Goal: Check status: Check status

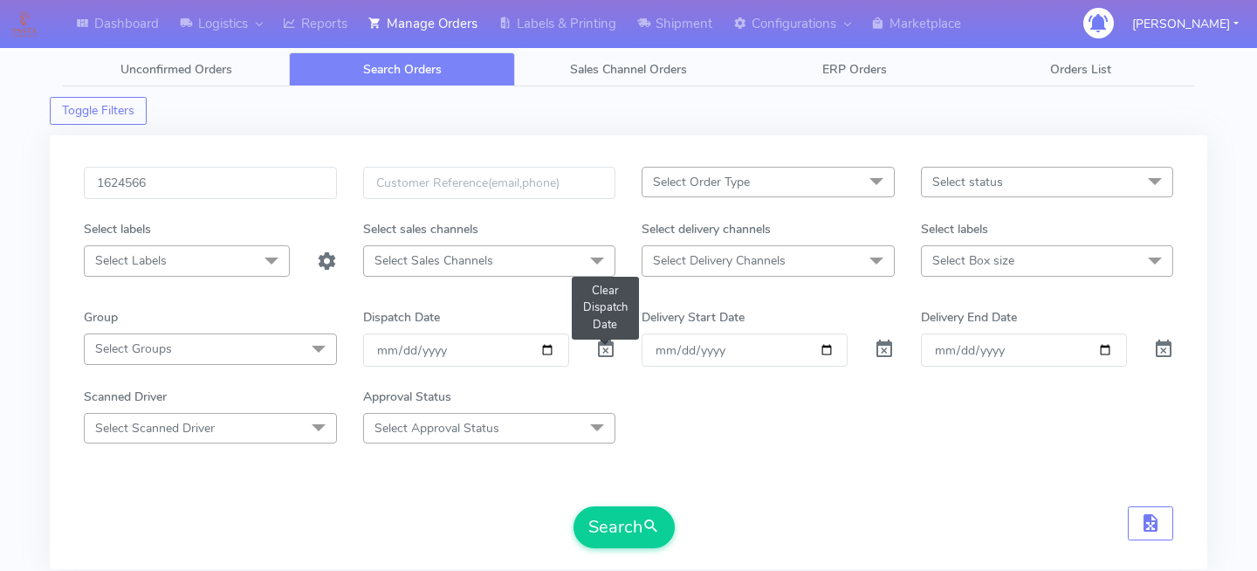
type input "1624566"
click at [609, 345] on span at bounding box center [605, 353] width 21 height 17
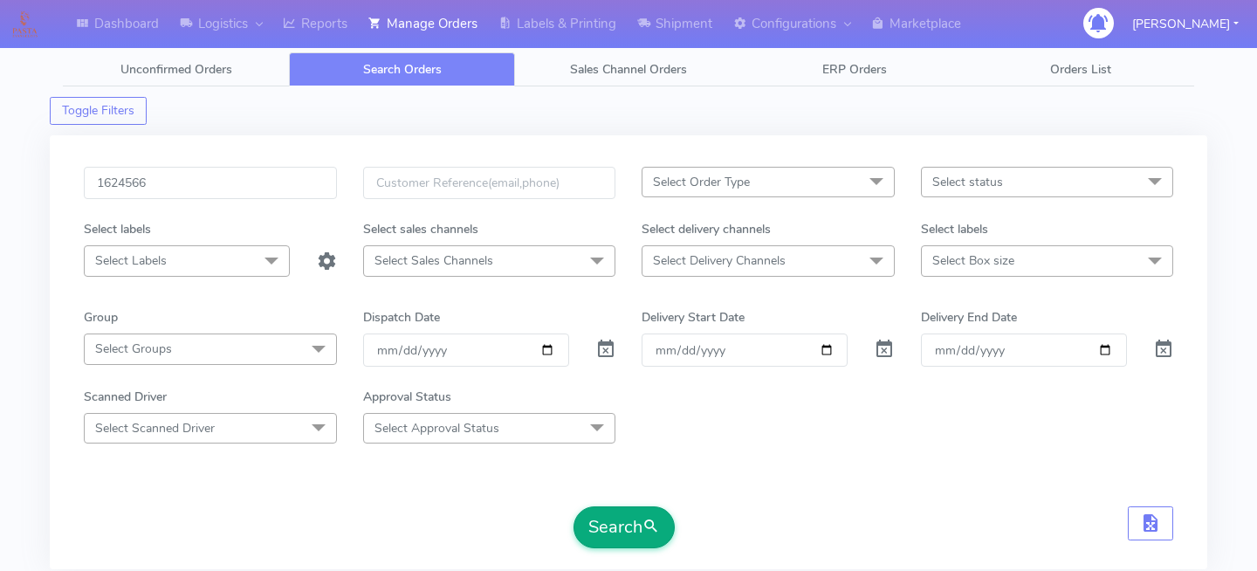
click at [622, 533] on button "Search" at bounding box center [624, 527] width 101 height 42
click at [258, 188] on input "1624566" at bounding box center [210, 183] width 253 height 32
paste input "1624566"
type input "1624566"
click at [586, 515] on button "Search" at bounding box center [624, 527] width 101 height 42
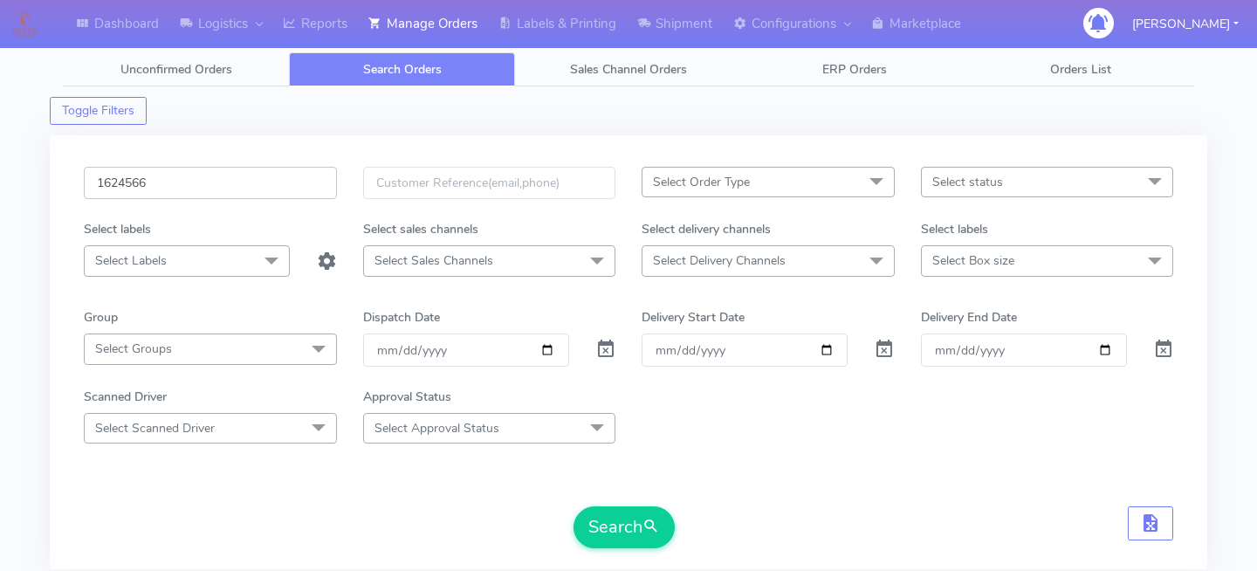
click at [229, 189] on input "1624566" at bounding box center [210, 183] width 253 height 32
paste input "1620281"
type input "1620281"
click at [634, 533] on button "Search" at bounding box center [624, 527] width 101 height 42
click at [204, 192] on input "1620281" at bounding box center [210, 183] width 253 height 32
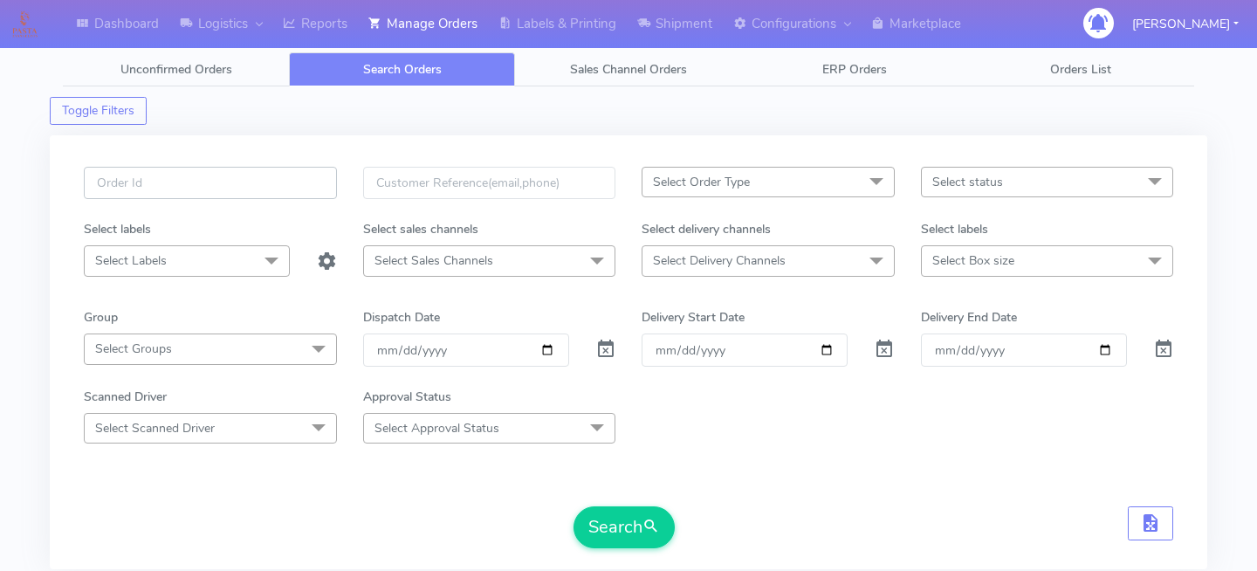
paste input "1625508"
type input "1625508"
click at [629, 520] on button "Search" at bounding box center [624, 527] width 101 height 42
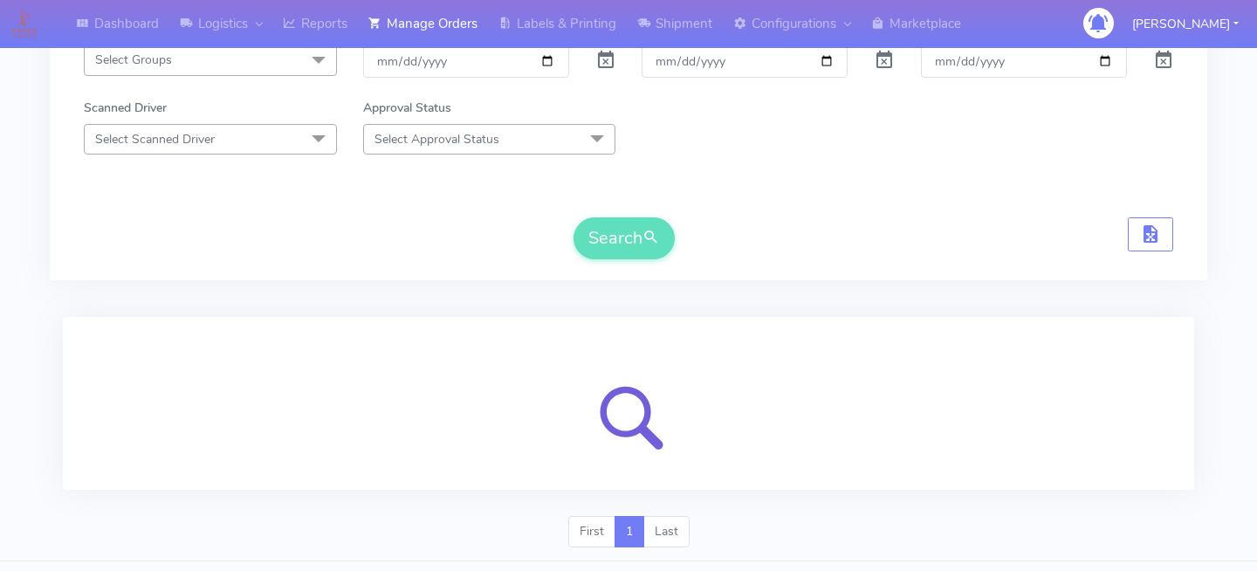
scroll to position [331, 0]
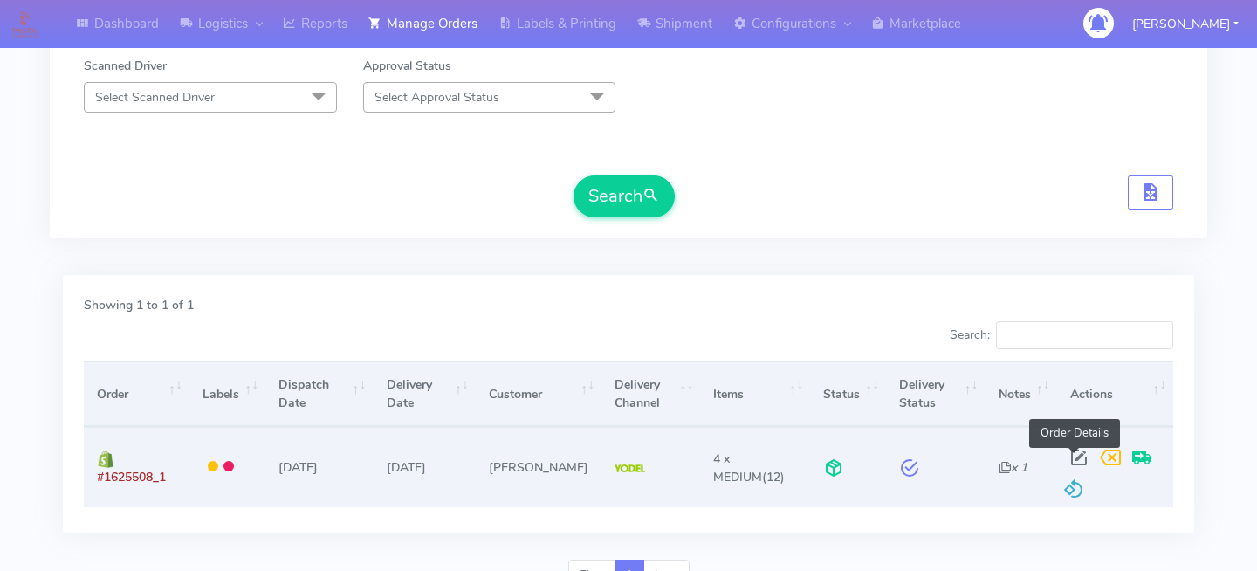
click at [1066, 453] on span at bounding box center [1078, 461] width 31 height 17
select select "5"
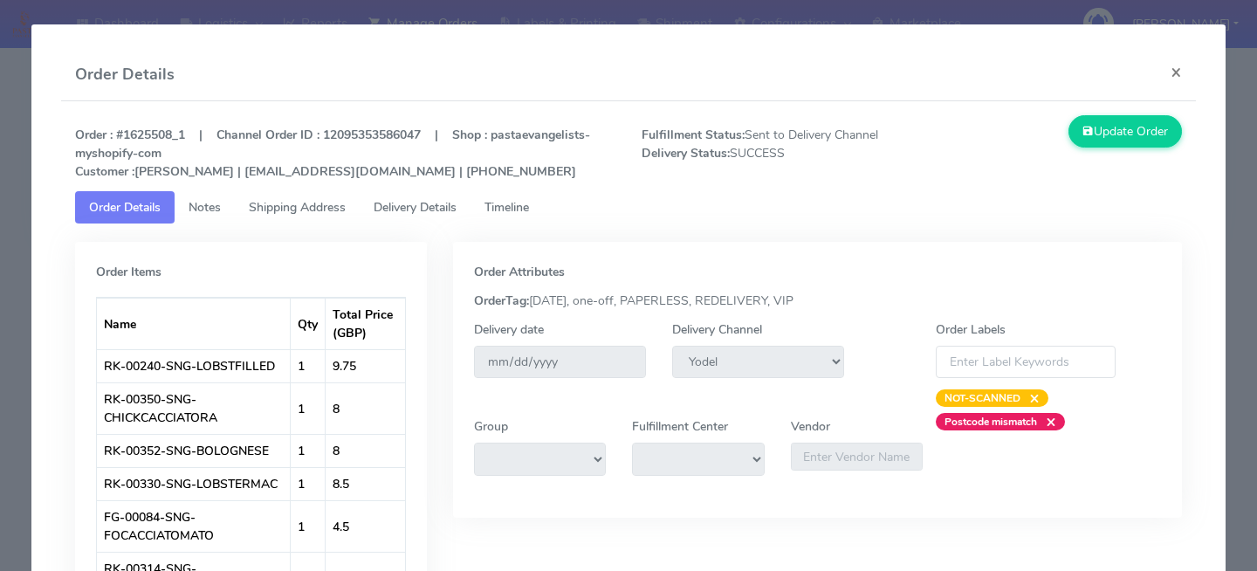
click at [445, 202] on span "Delivery Details" at bounding box center [415, 207] width 83 height 17
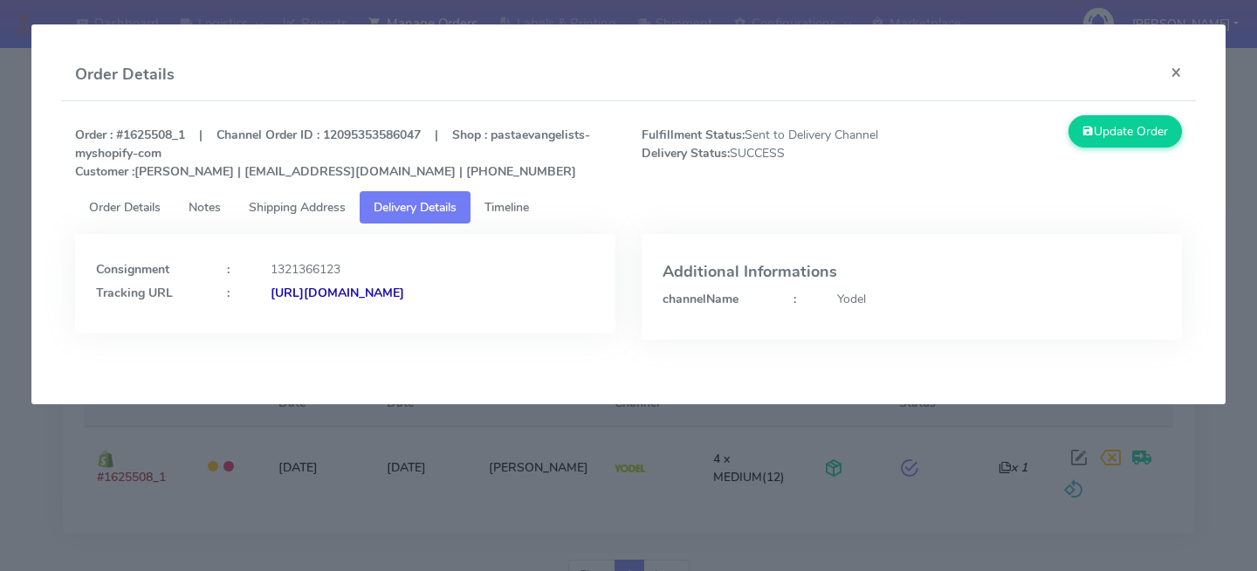
click at [508, 197] on link "Timeline" at bounding box center [507, 207] width 72 height 32
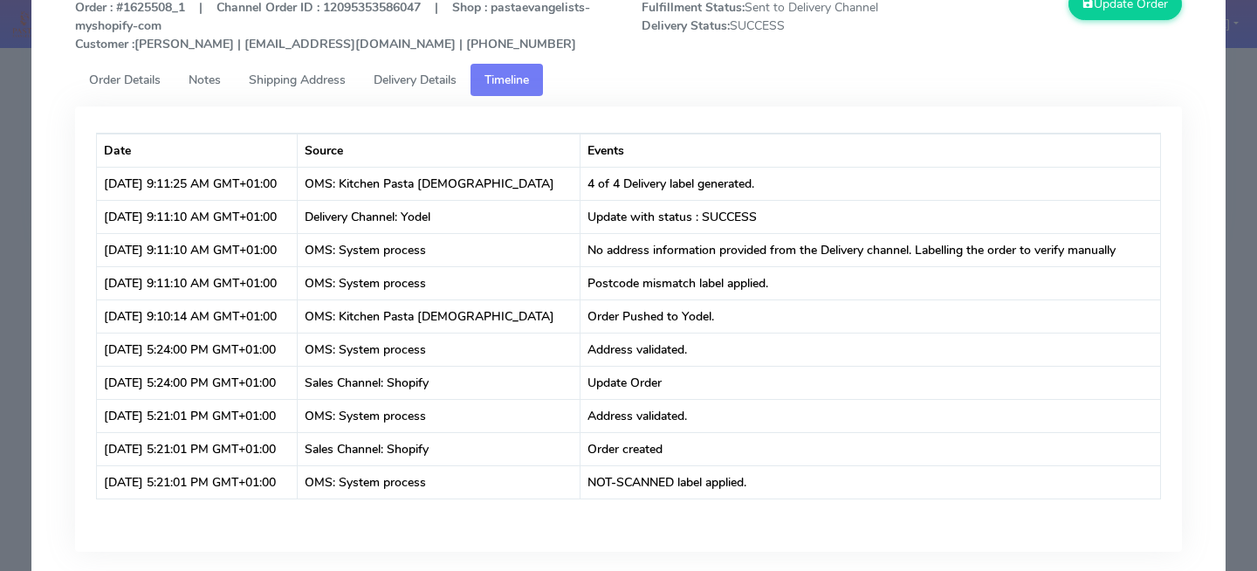
scroll to position [0, 0]
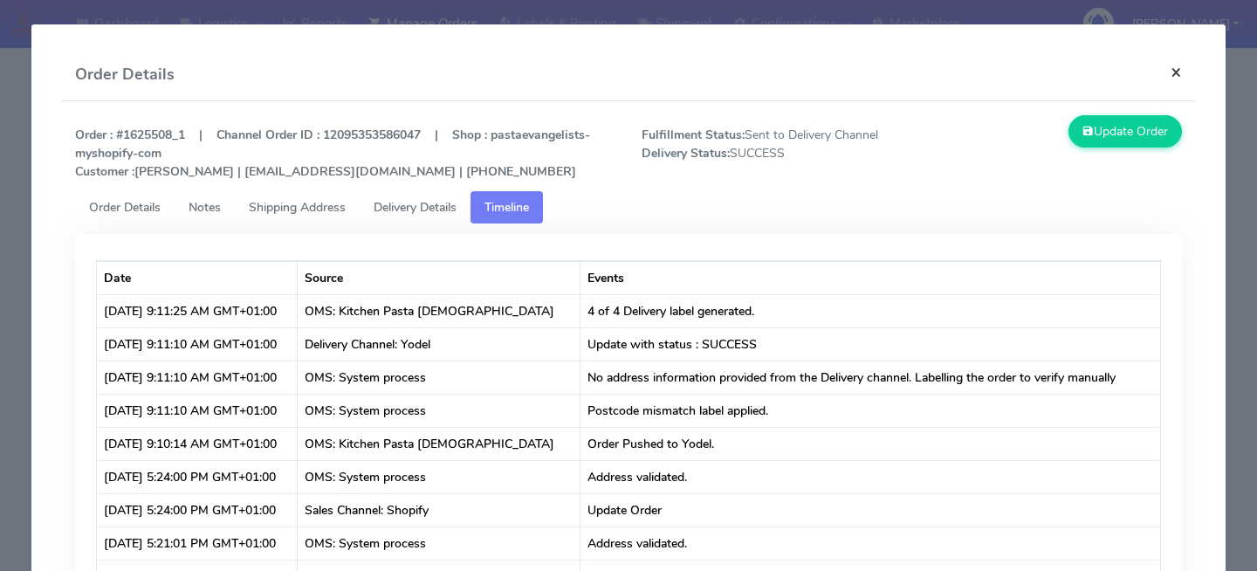
click at [1175, 85] on button "×" at bounding box center [1176, 72] width 39 height 46
